Goal: Transaction & Acquisition: Purchase product/service

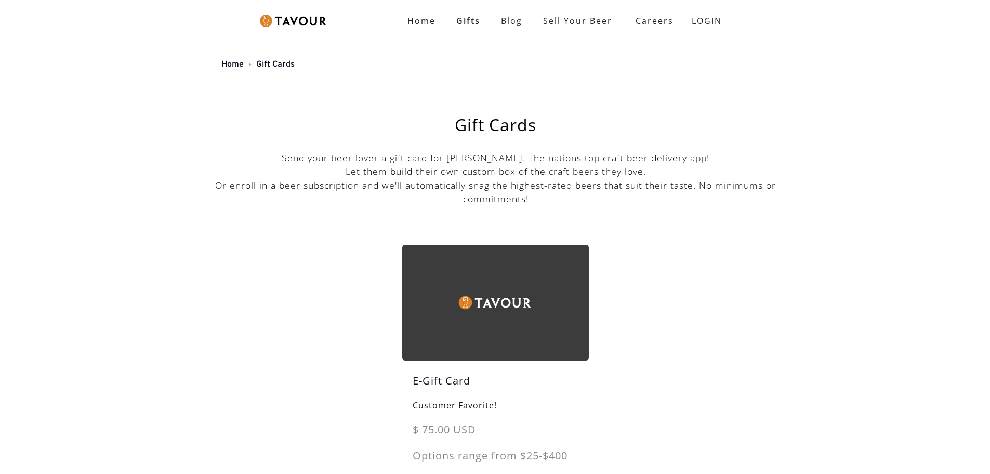
scroll to position [208, 0]
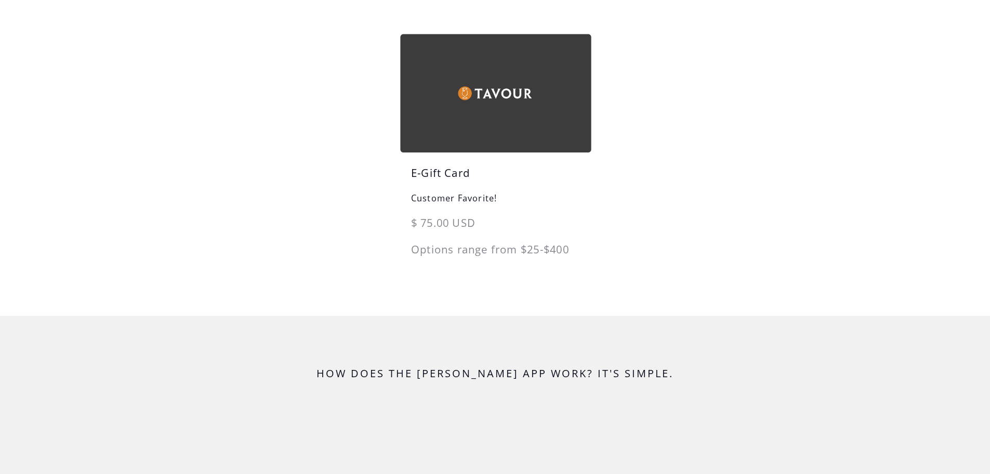
click at [520, 111] on img at bounding box center [495, 93] width 191 height 118
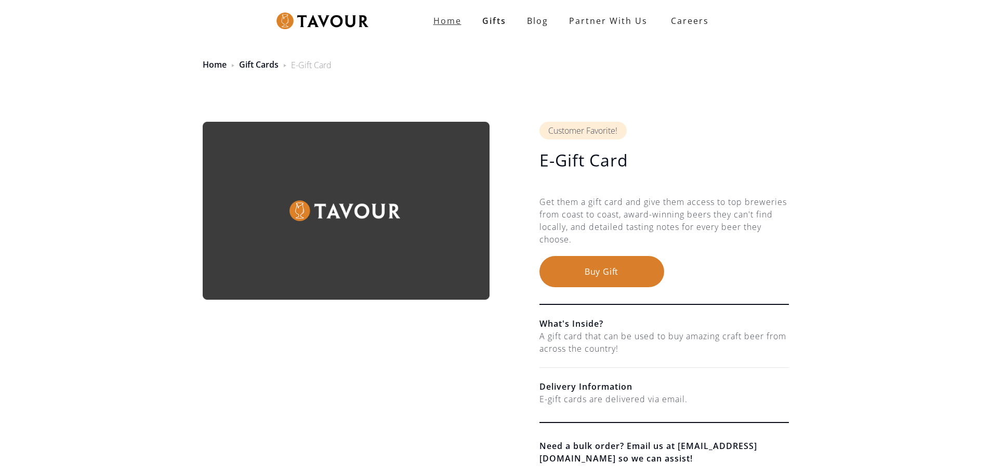
click at [461, 21] on strong "Home" at bounding box center [448, 20] width 28 height 11
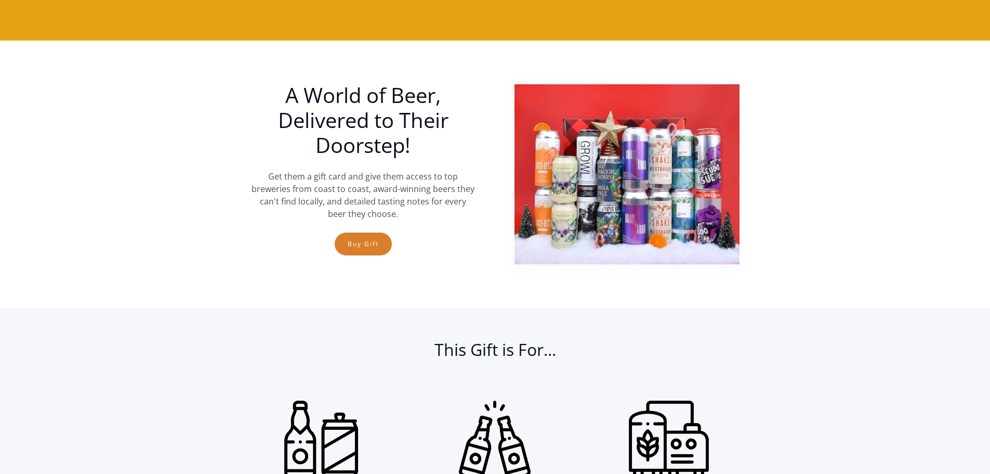
scroll to position [364, 0]
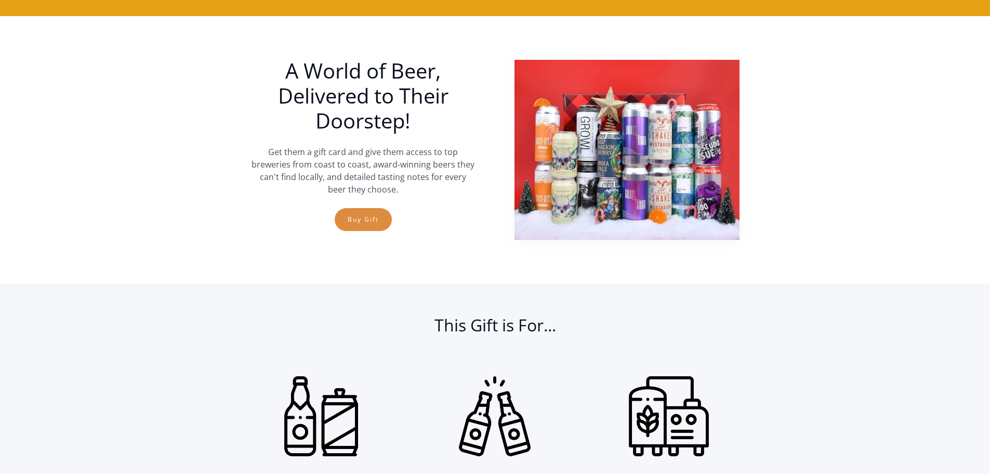
click at [361, 220] on link "Buy Gift" at bounding box center [363, 219] width 57 height 23
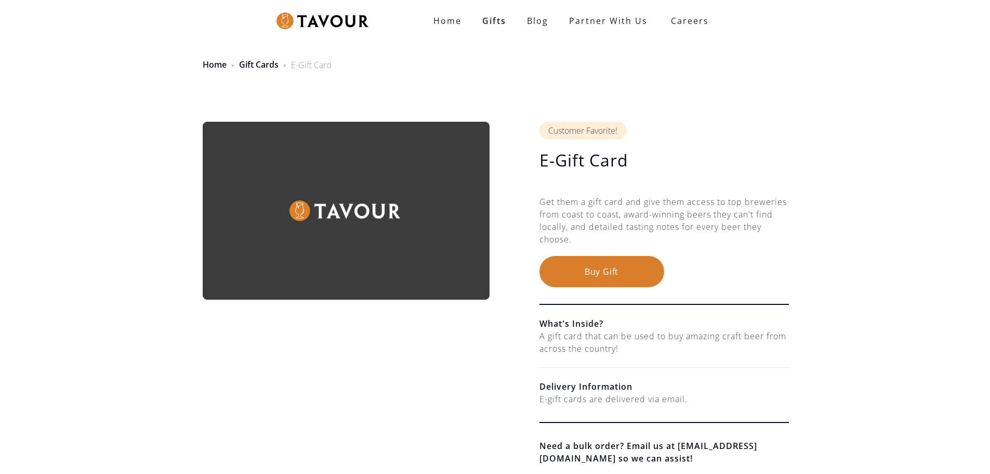
click at [578, 269] on button "Buy Gift" at bounding box center [602, 271] width 125 height 31
